Goal: Information Seeking & Learning: Learn about a topic

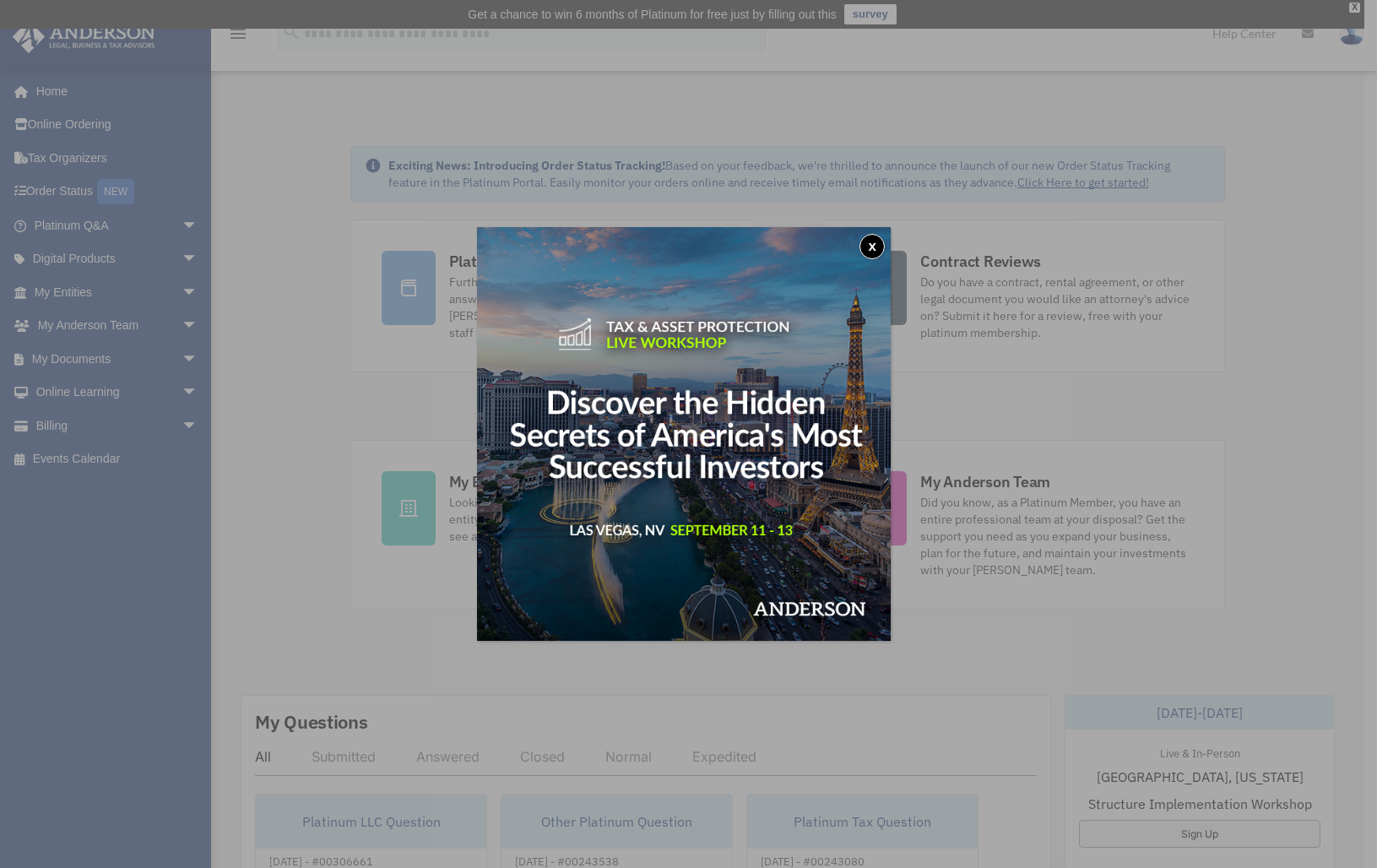
click at [869, 244] on button "x" at bounding box center [873, 246] width 26 height 26
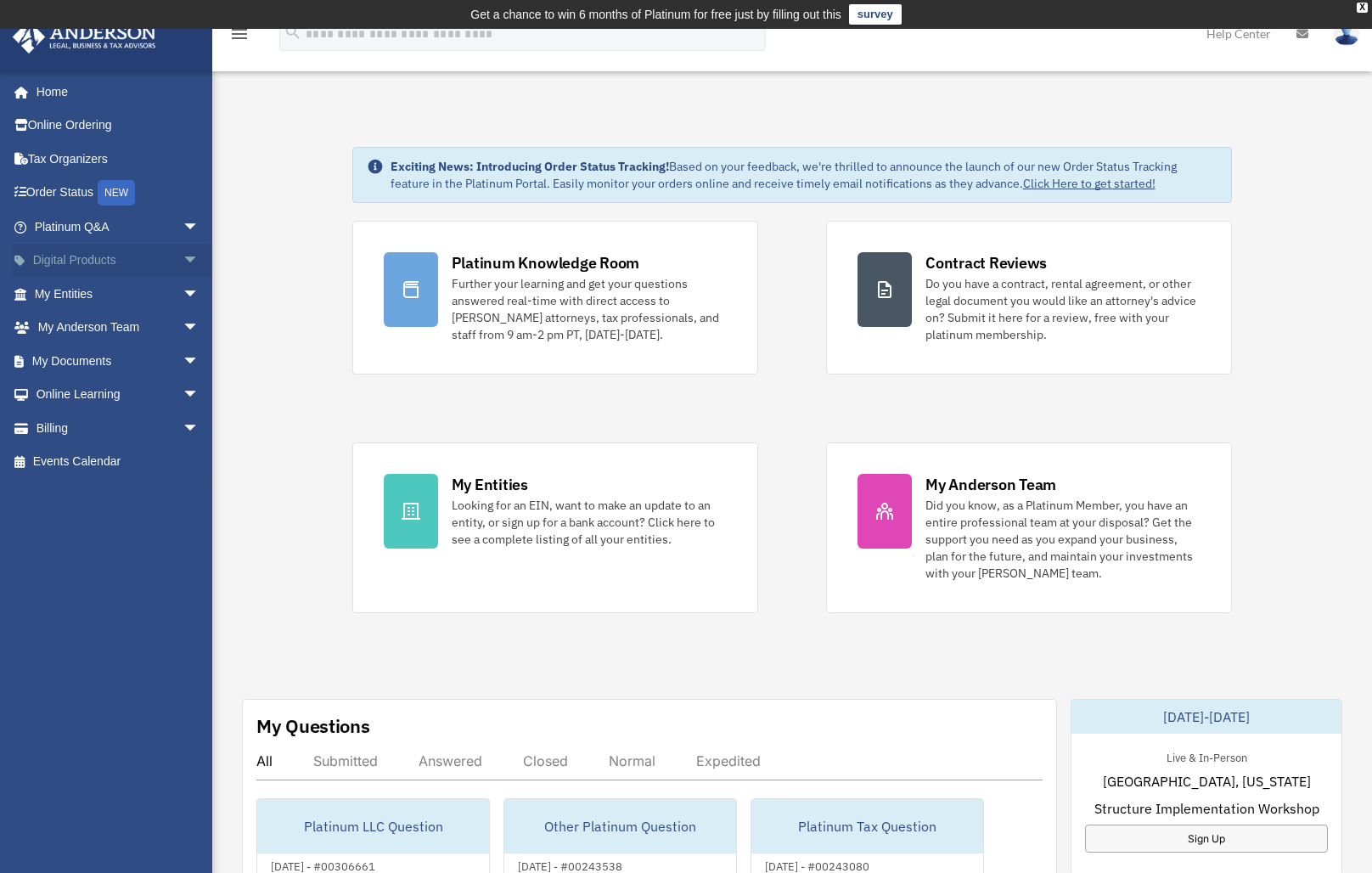
click at [110, 260] on link "Digital Products arrow_drop_down" at bounding box center [118, 260] width 213 height 34
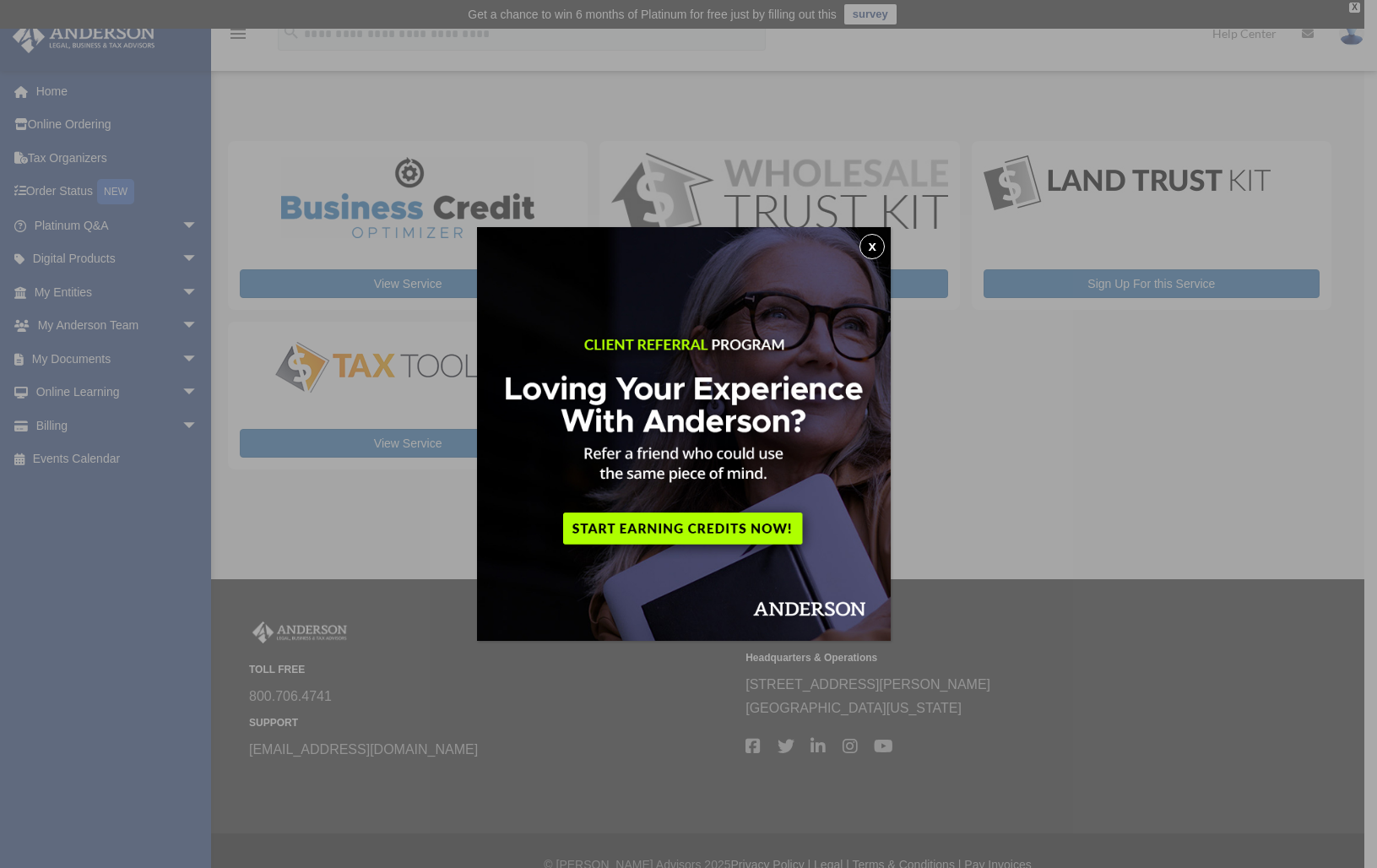
click at [875, 249] on button "x" at bounding box center [873, 246] width 26 height 26
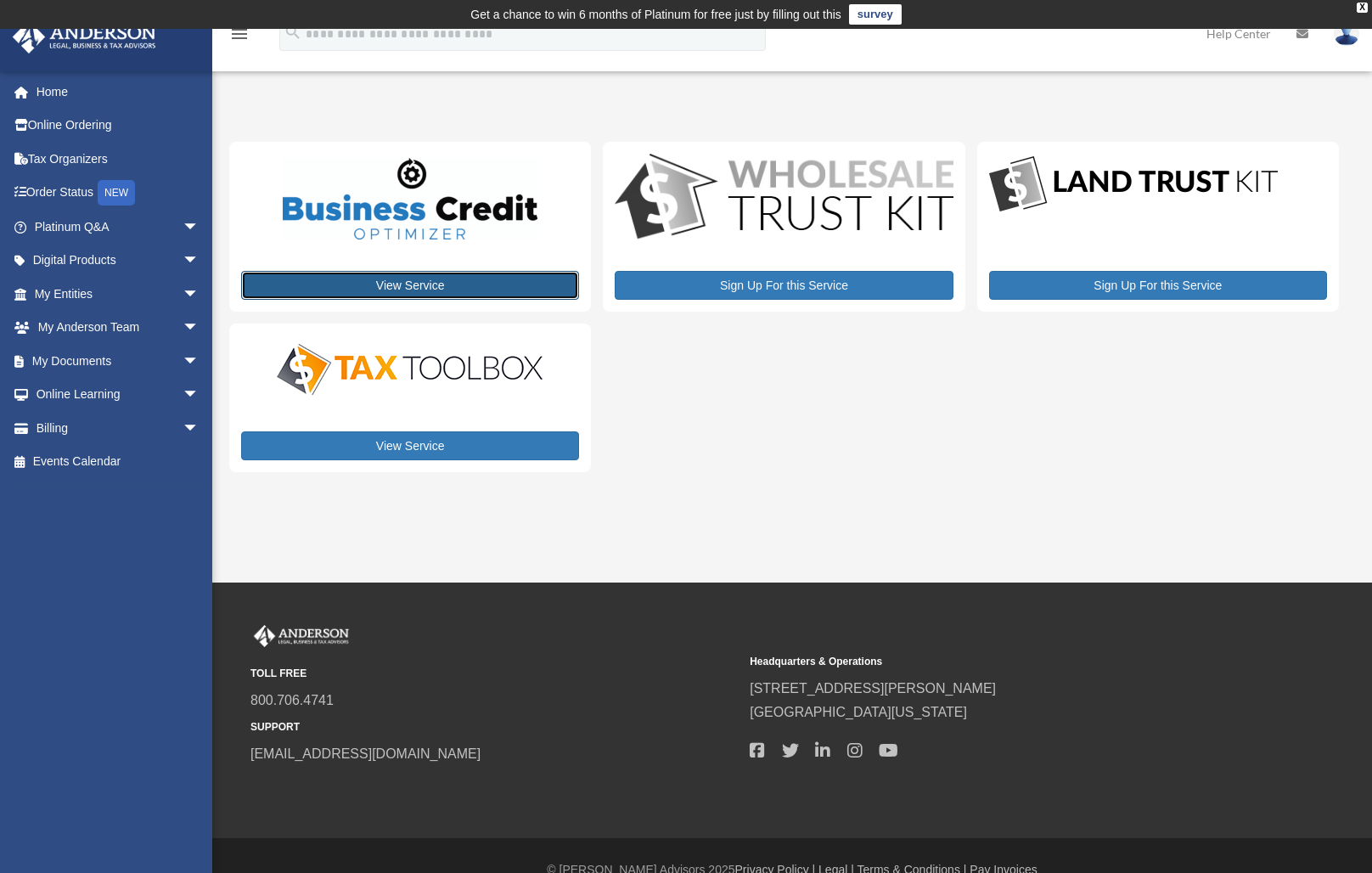
click at [446, 280] on link "View Service" at bounding box center [410, 285] width 338 height 29
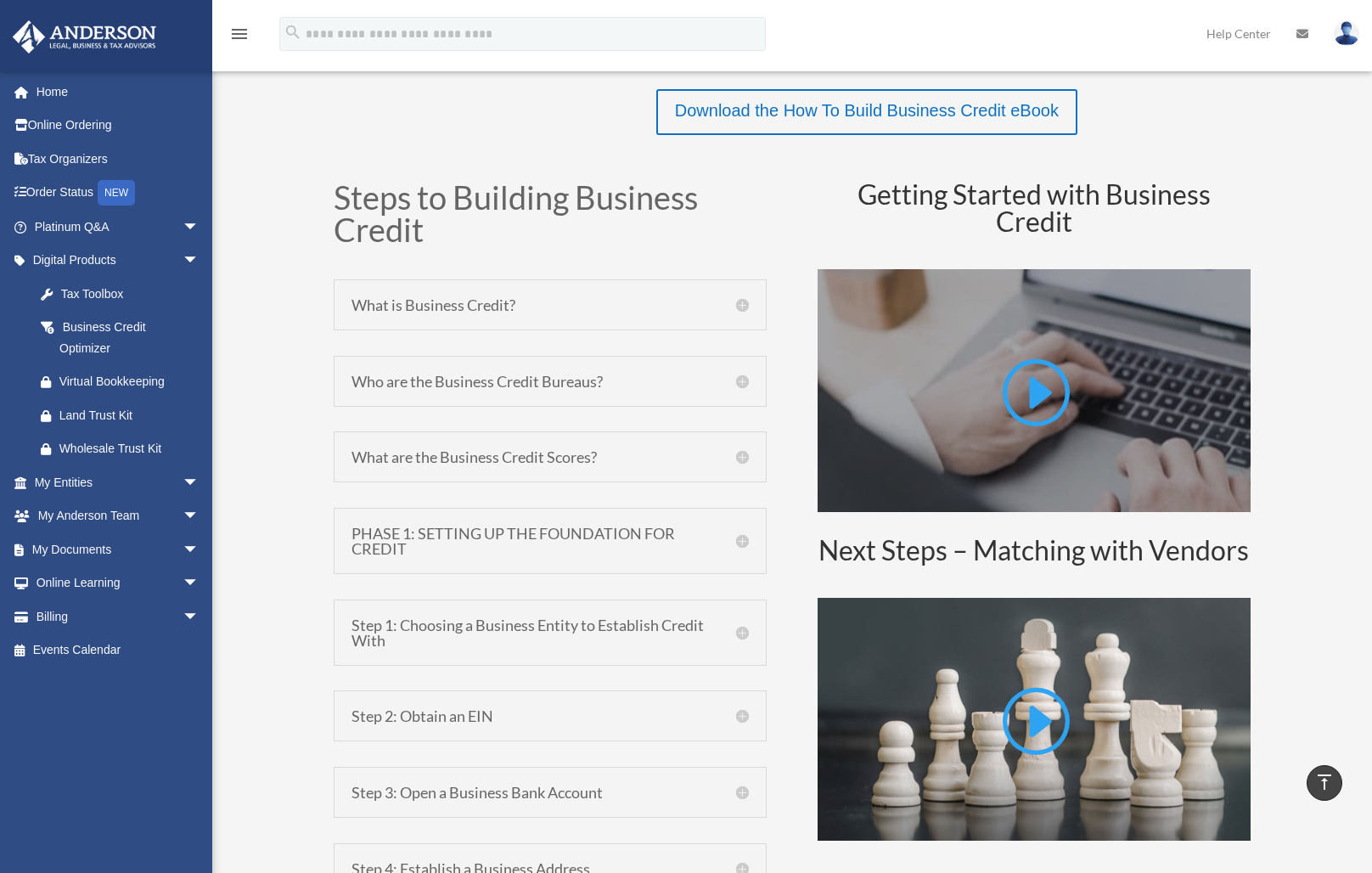
scroll to position [155, 0]
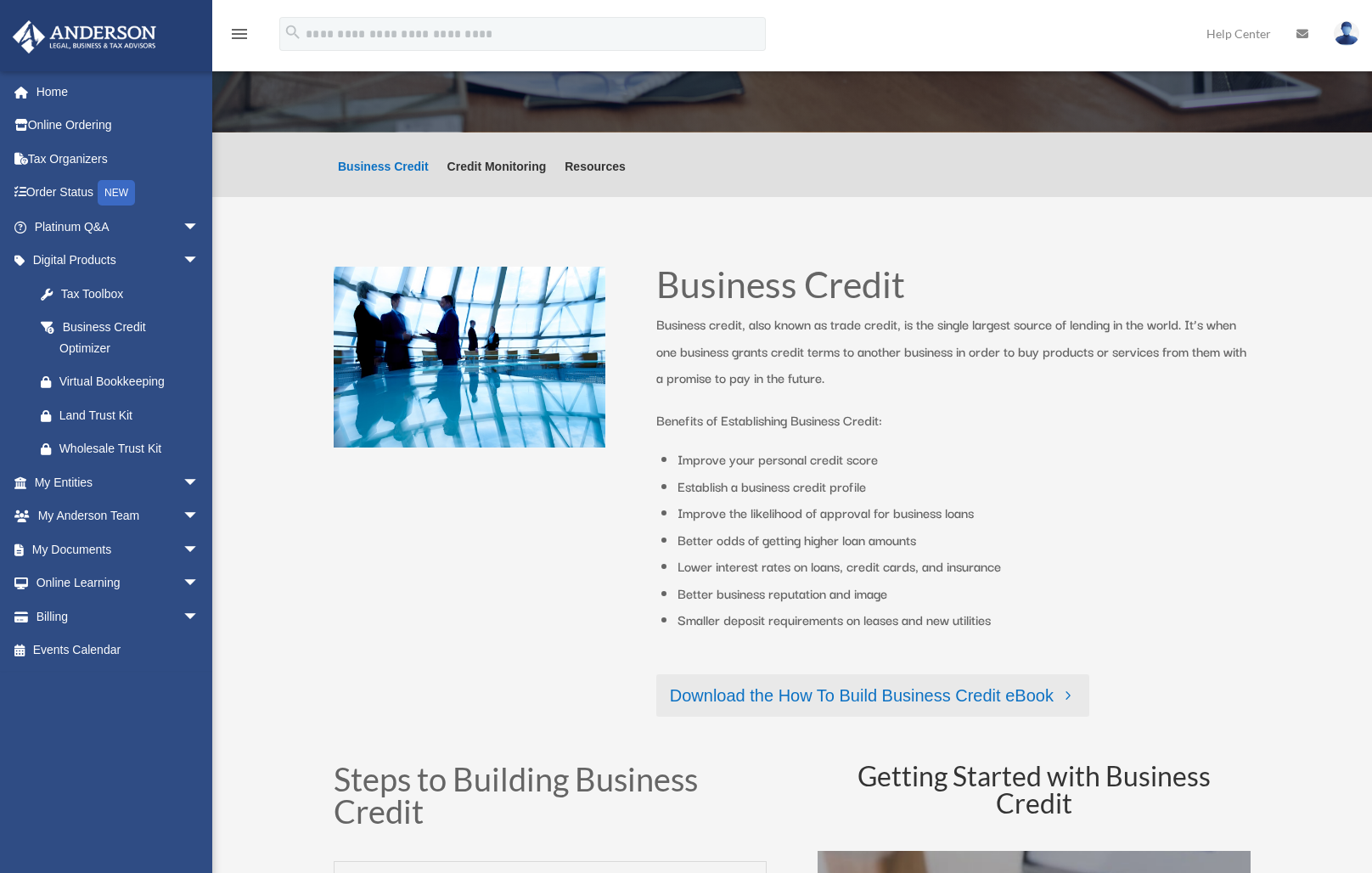
click at [859, 700] on link "Download the How To Build Business Credit eBook" at bounding box center [872, 696] width 433 height 43
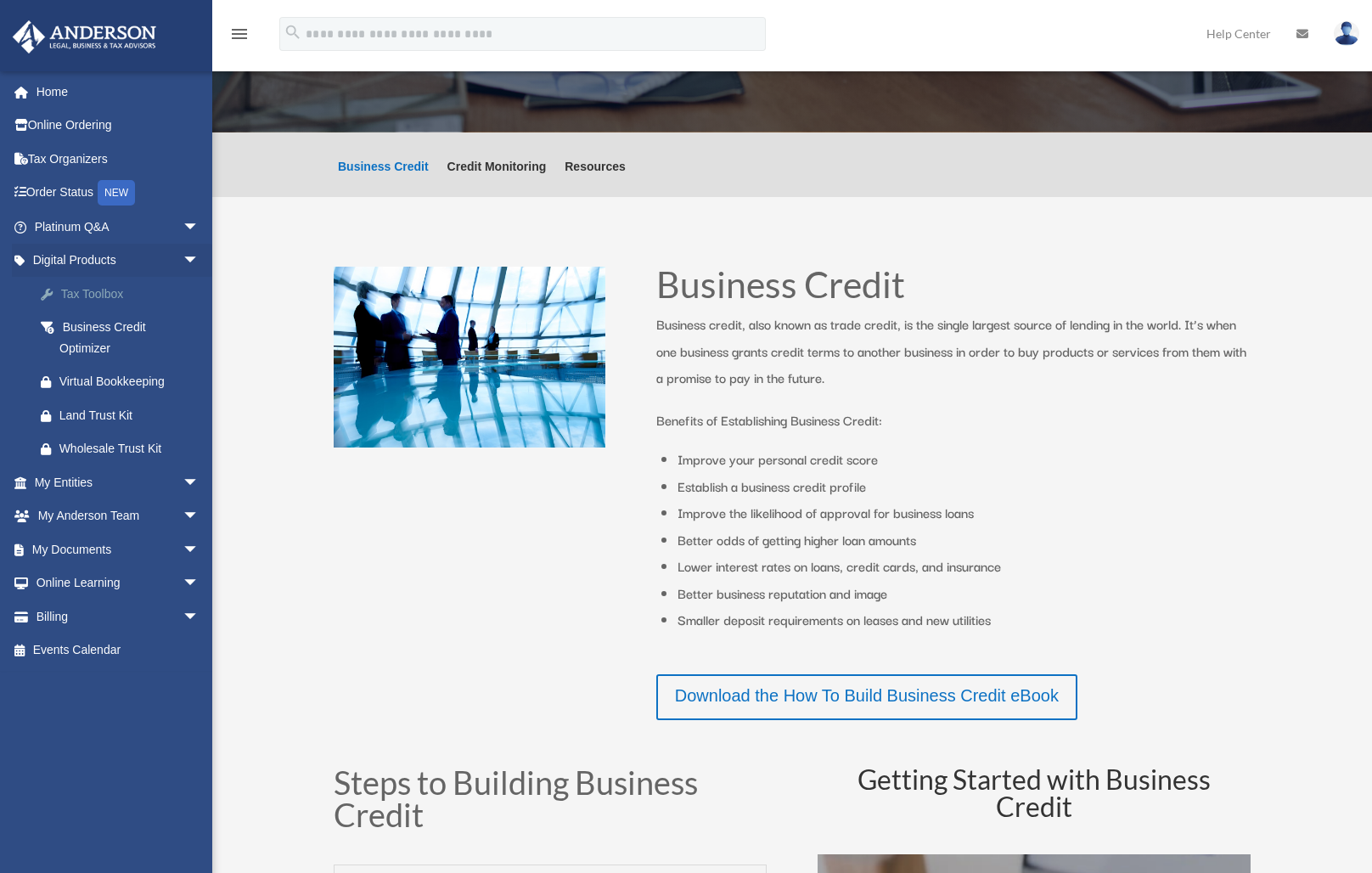
click at [97, 300] on div "Tax Toolbox" at bounding box center [131, 294] width 144 height 21
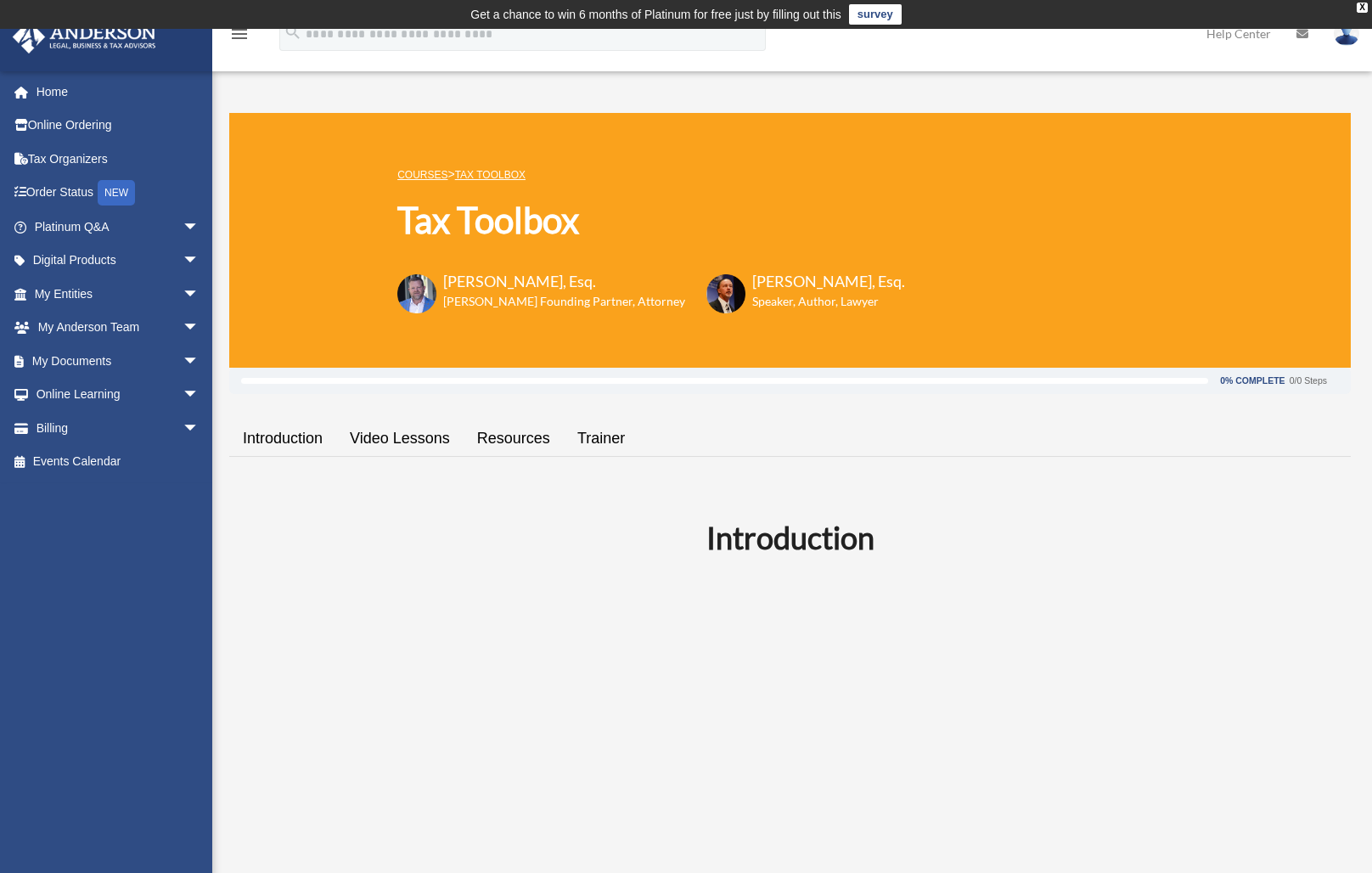
click at [400, 435] on link "Video Lessons" at bounding box center [399, 439] width 128 height 48
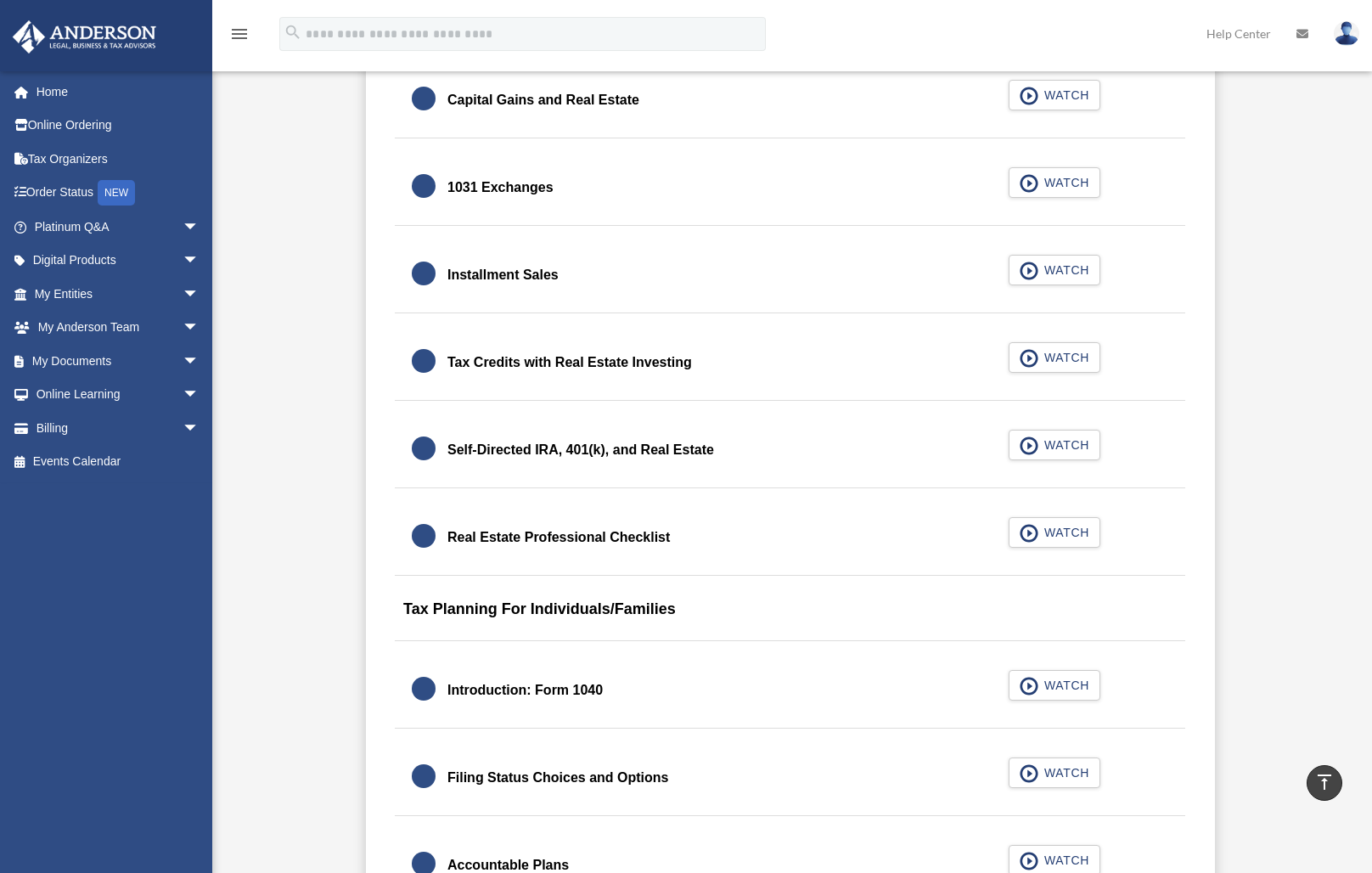
scroll to position [2129, 0]
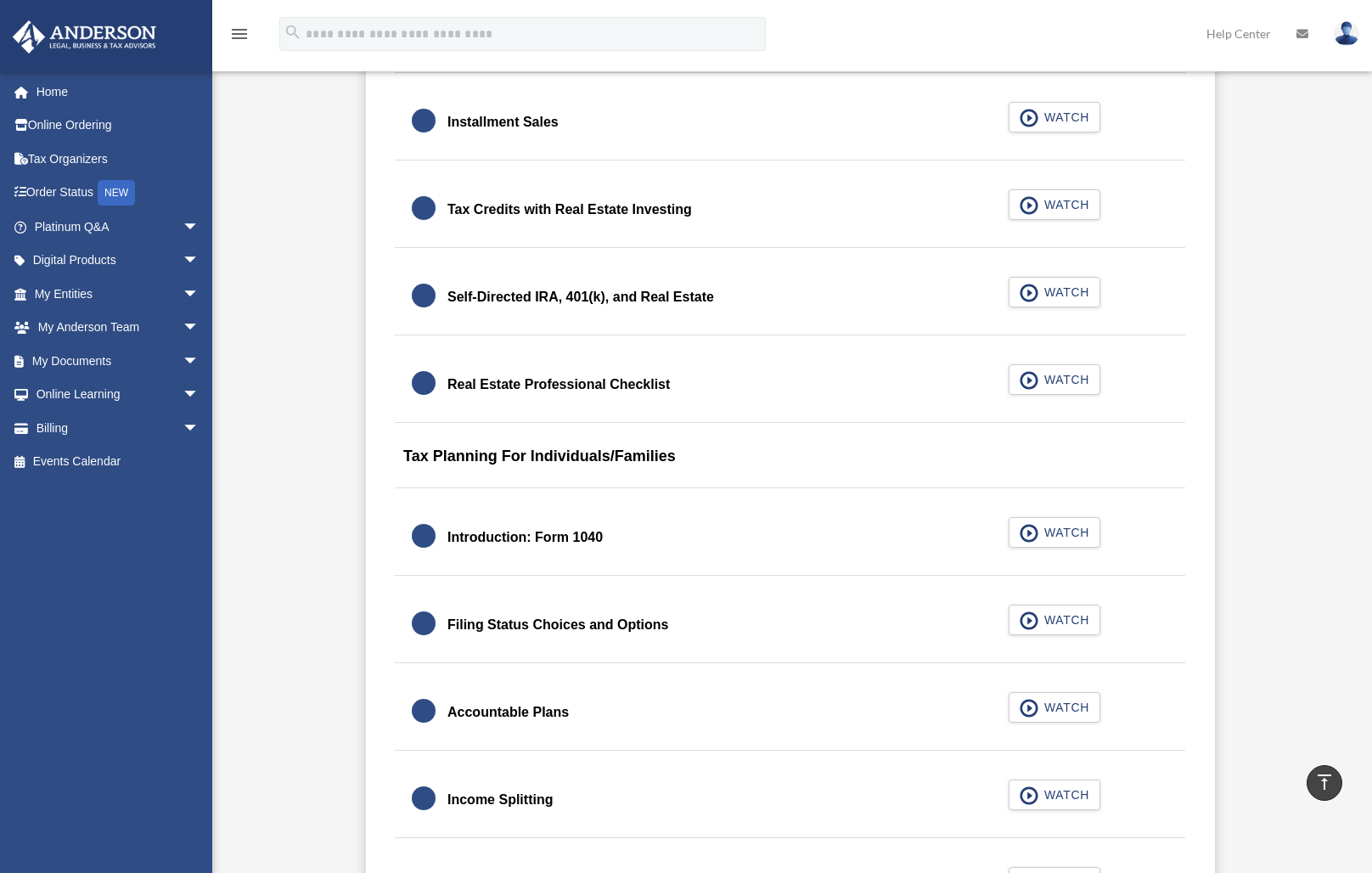
click at [505, 383] on div "Real Estate Professional Checklist" at bounding box center [559, 385] width 223 height 24
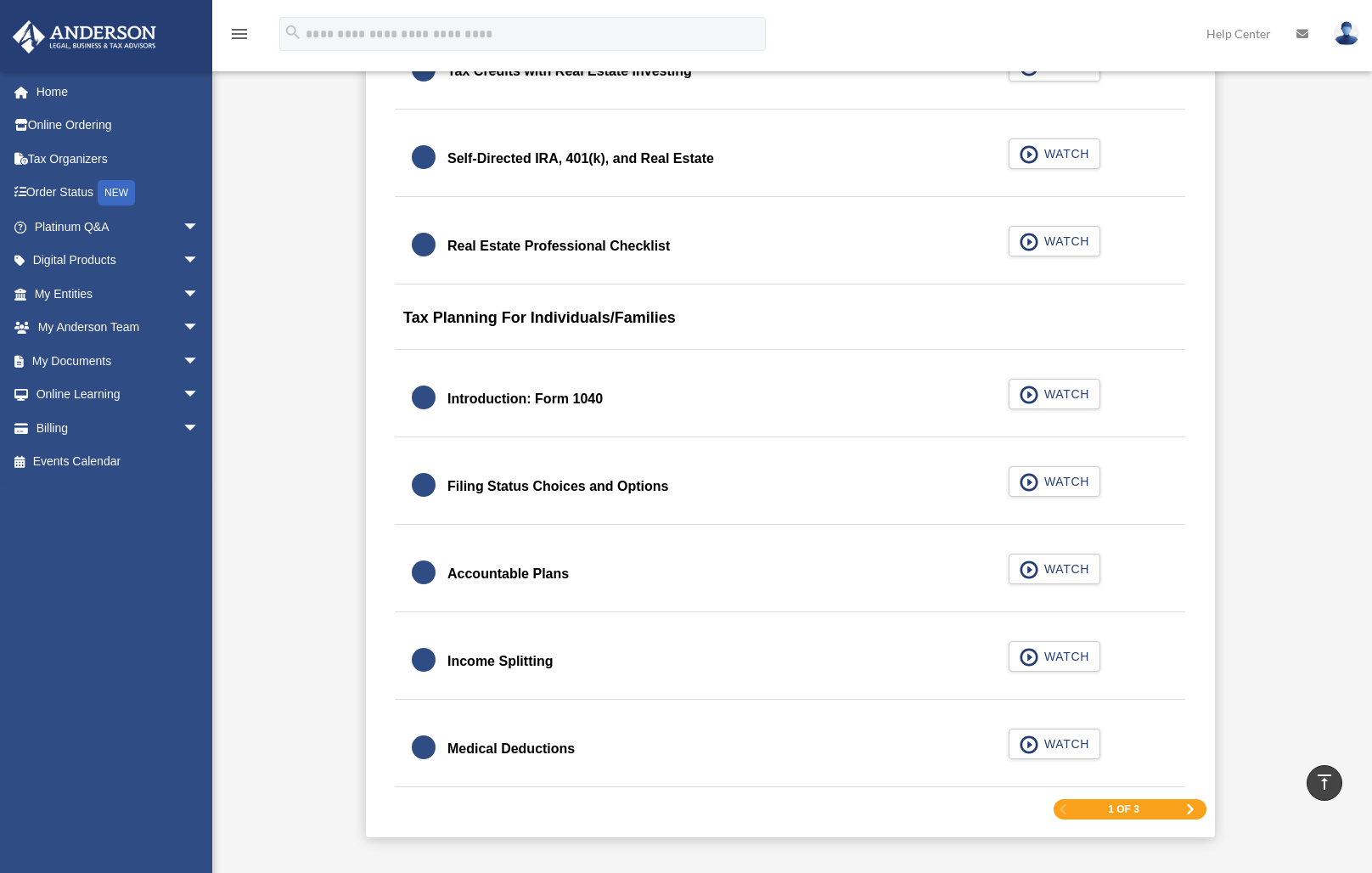
scroll to position [2287, 0]
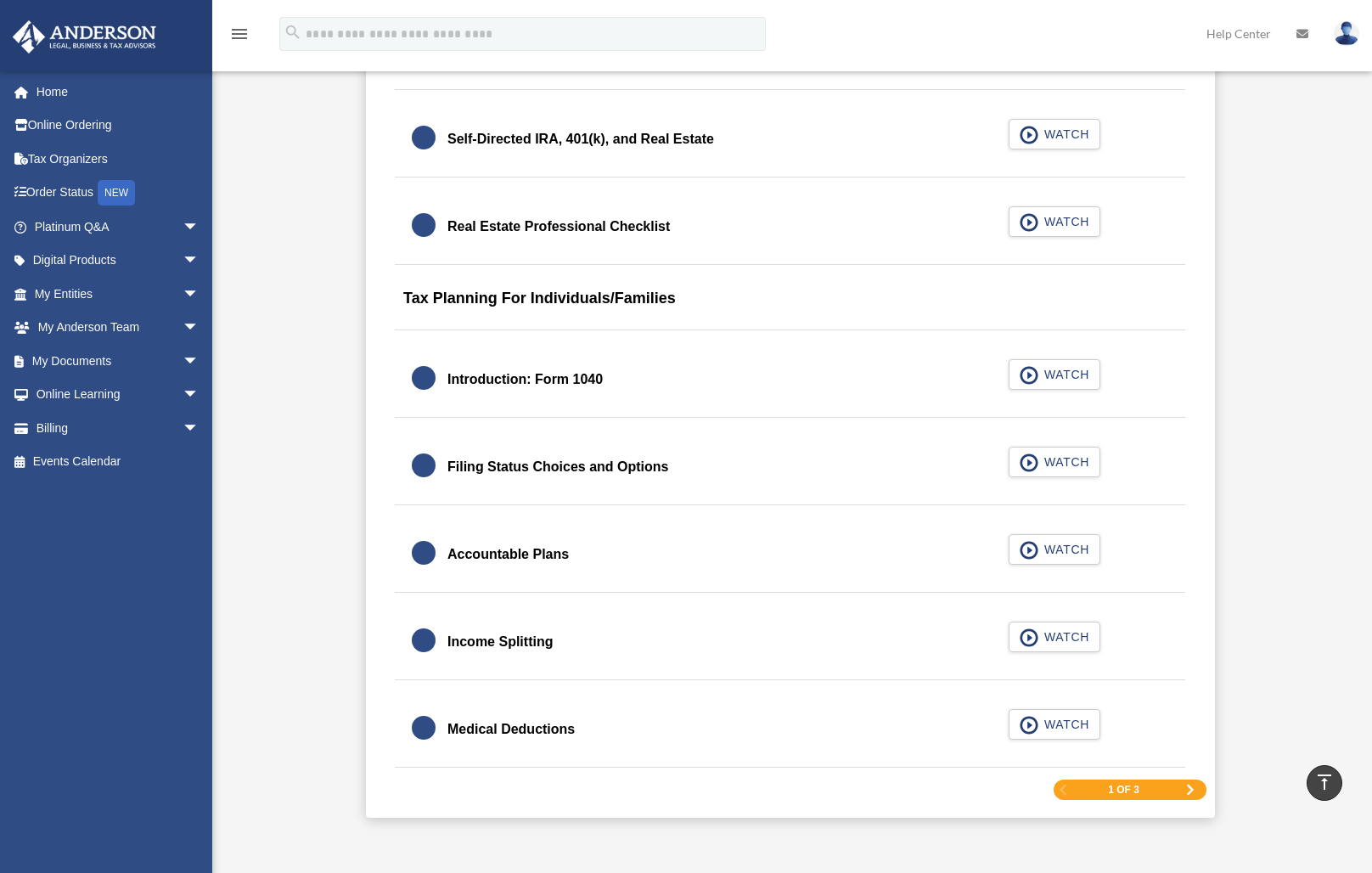
click at [555, 371] on div "Introduction: Form 1040" at bounding box center [524, 380] width 155 height 24
click at [535, 463] on div "Filing Status Choices and Options" at bounding box center [558, 467] width 221 height 24
click at [527, 544] on div "Accountable Plans" at bounding box center [508, 554] width 122 height 24
click at [533, 638] on div "Income Splitting" at bounding box center [500, 642] width 105 height 24
click at [528, 730] on div "Medical Deductions" at bounding box center [511, 729] width 128 height 24
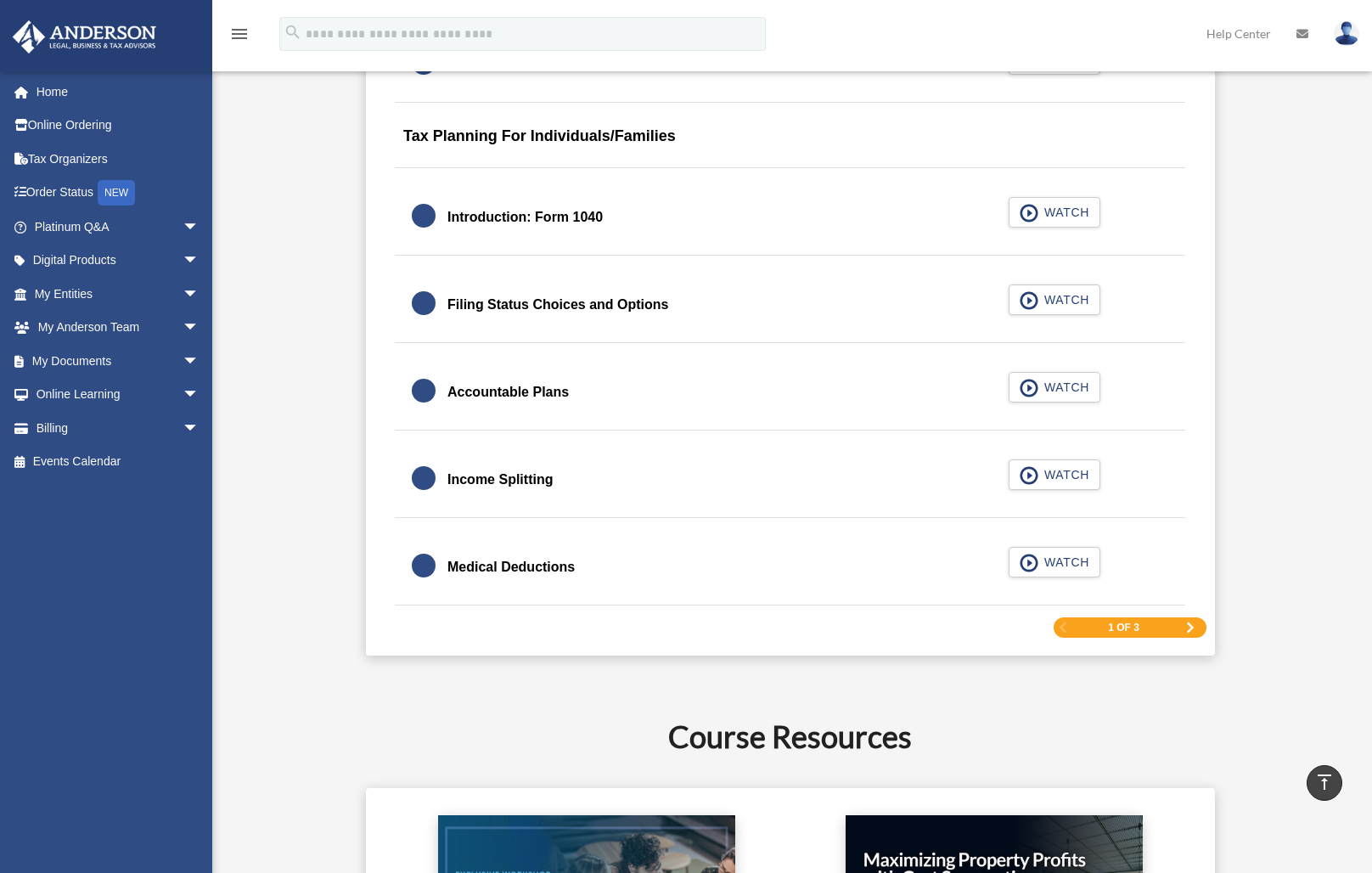
scroll to position [1377, 0]
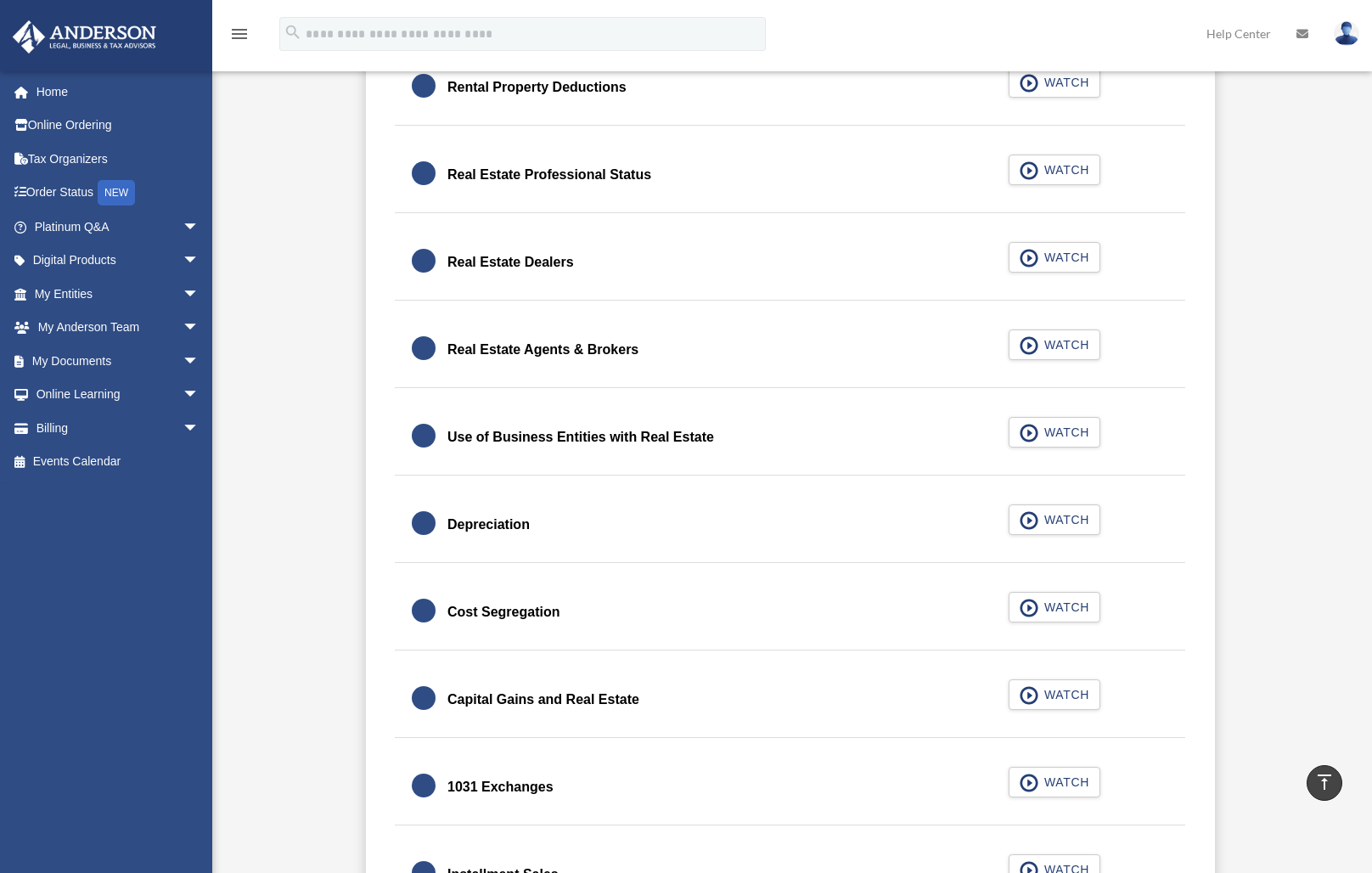
click at [554, 352] on div "Real Estate Agents & Brokers" at bounding box center [542, 350] width 191 height 24
click at [530, 260] on div "Real Estate Dealers" at bounding box center [511, 262] width 127 height 24
click at [542, 174] on div "Real Estate Professional Status" at bounding box center [549, 175] width 204 height 24
click at [578, 436] on div "Use of Business Entities with Real Estate" at bounding box center [580, 437] width 267 height 24
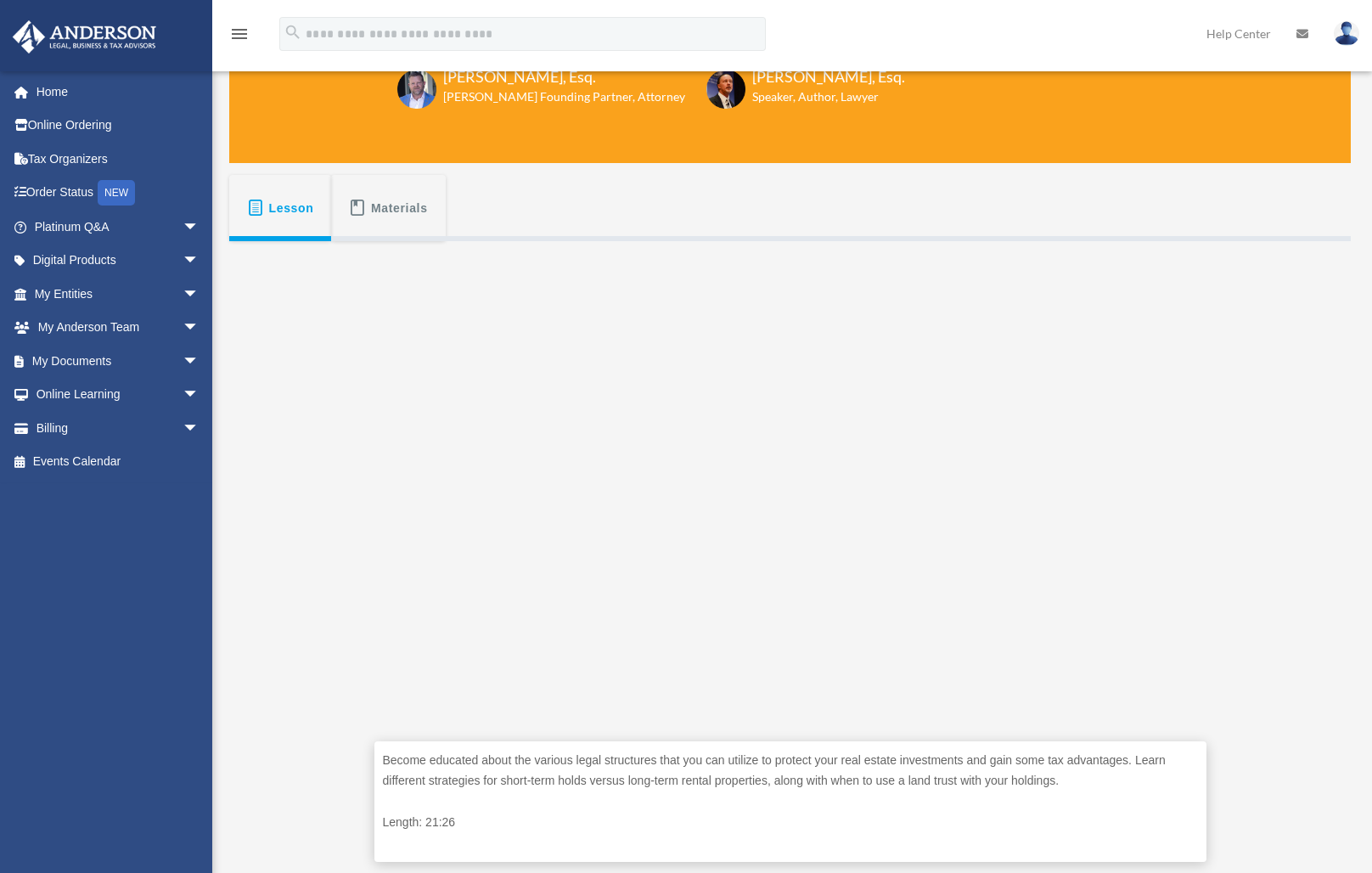
scroll to position [225, 0]
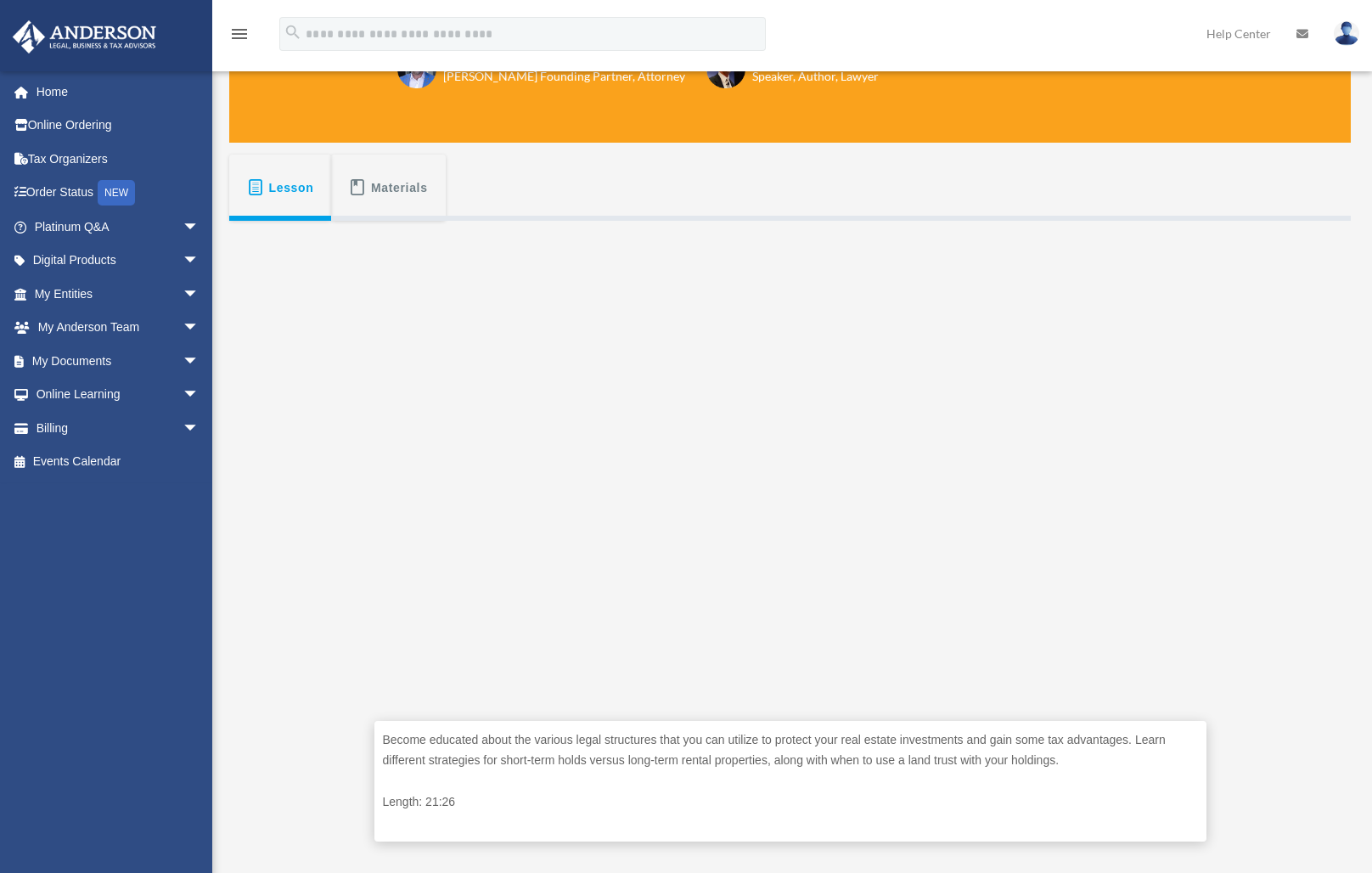
click at [375, 206] on button "Materials" at bounding box center [387, 187] width 114 height 66
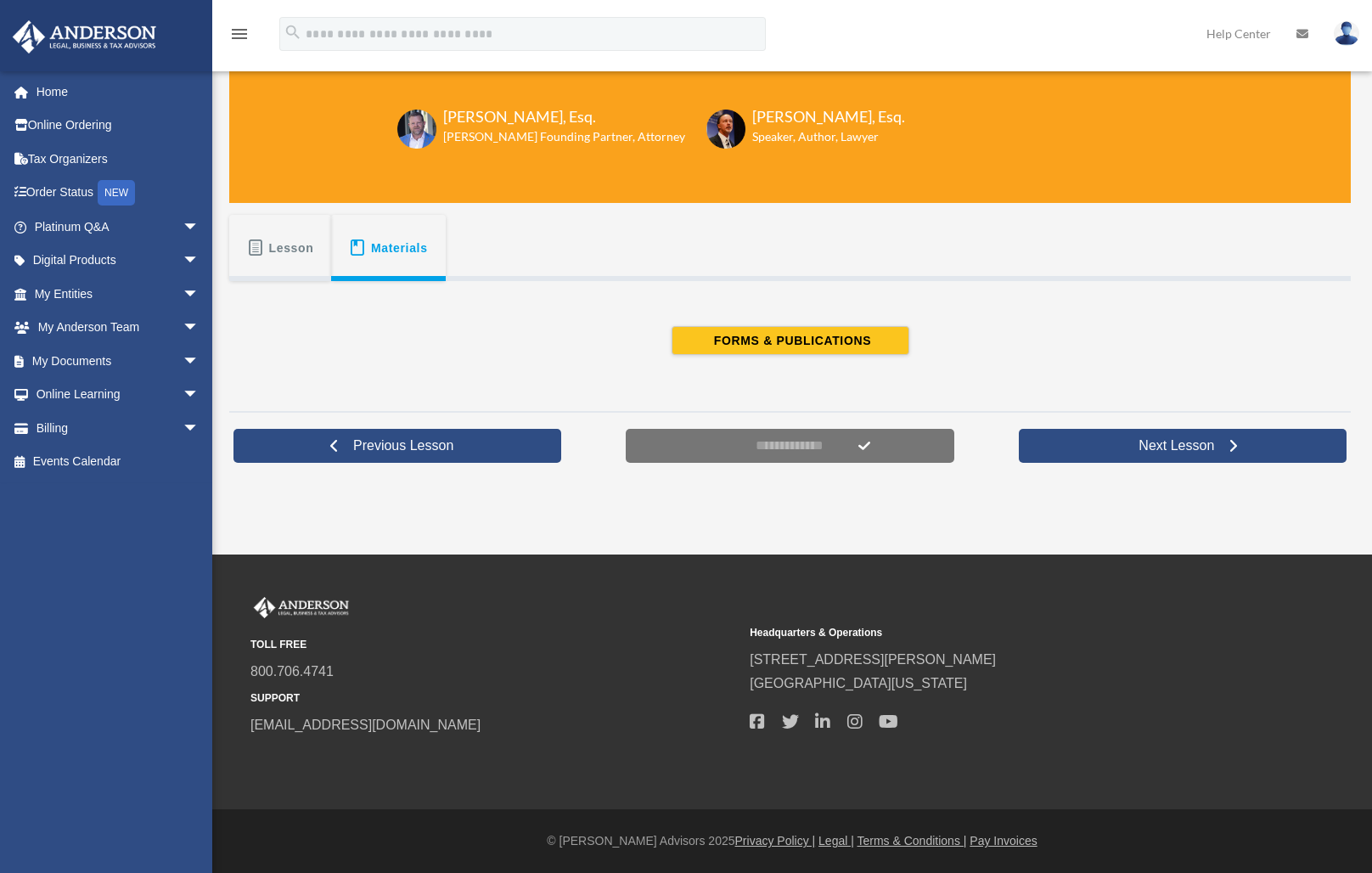
scroll to position [164, 0]
click at [273, 261] on span "Lesson" at bounding box center [291, 248] width 45 height 31
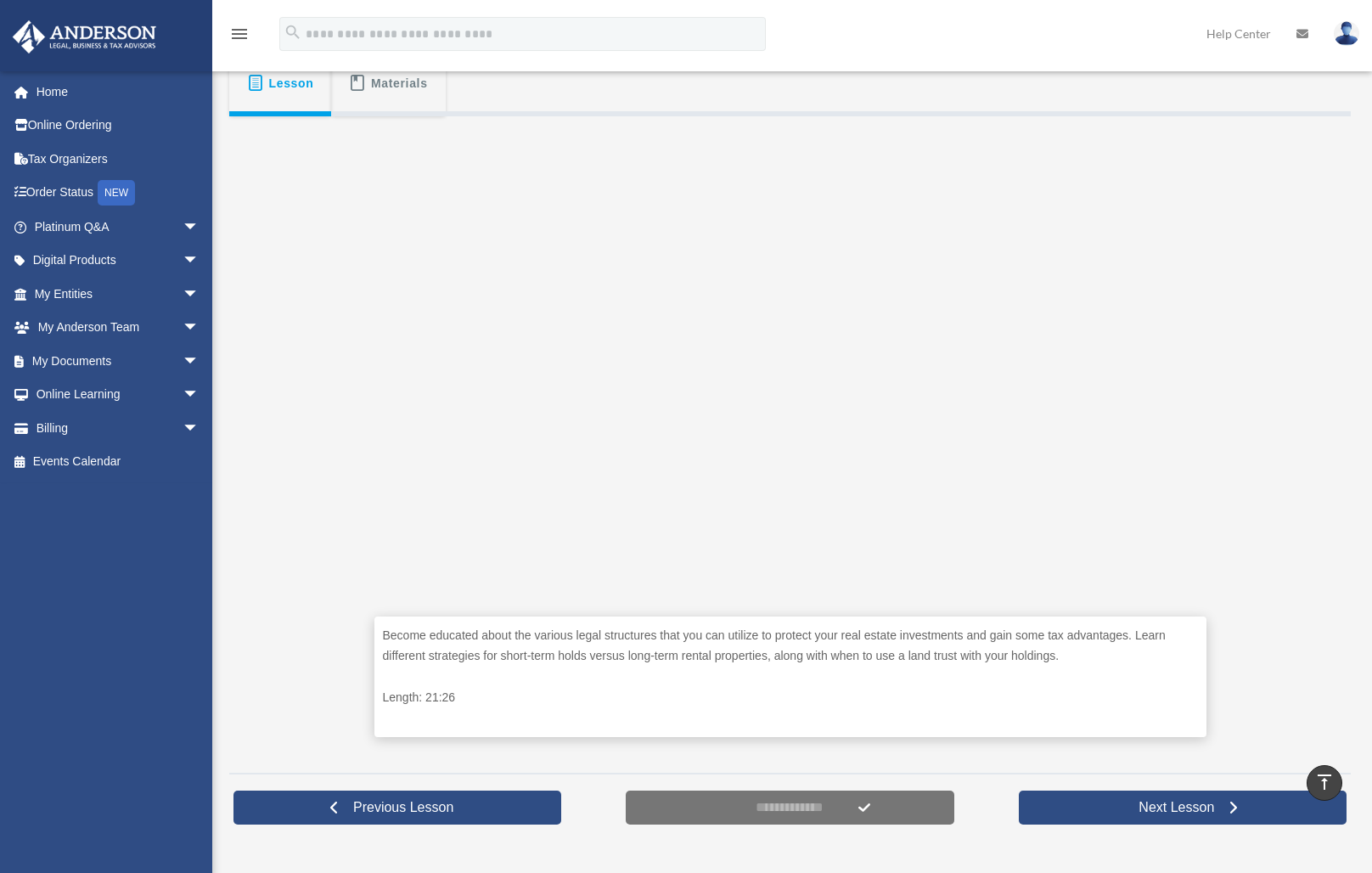
scroll to position [151, 0]
